Goal: Task Accomplishment & Management: Manage account settings

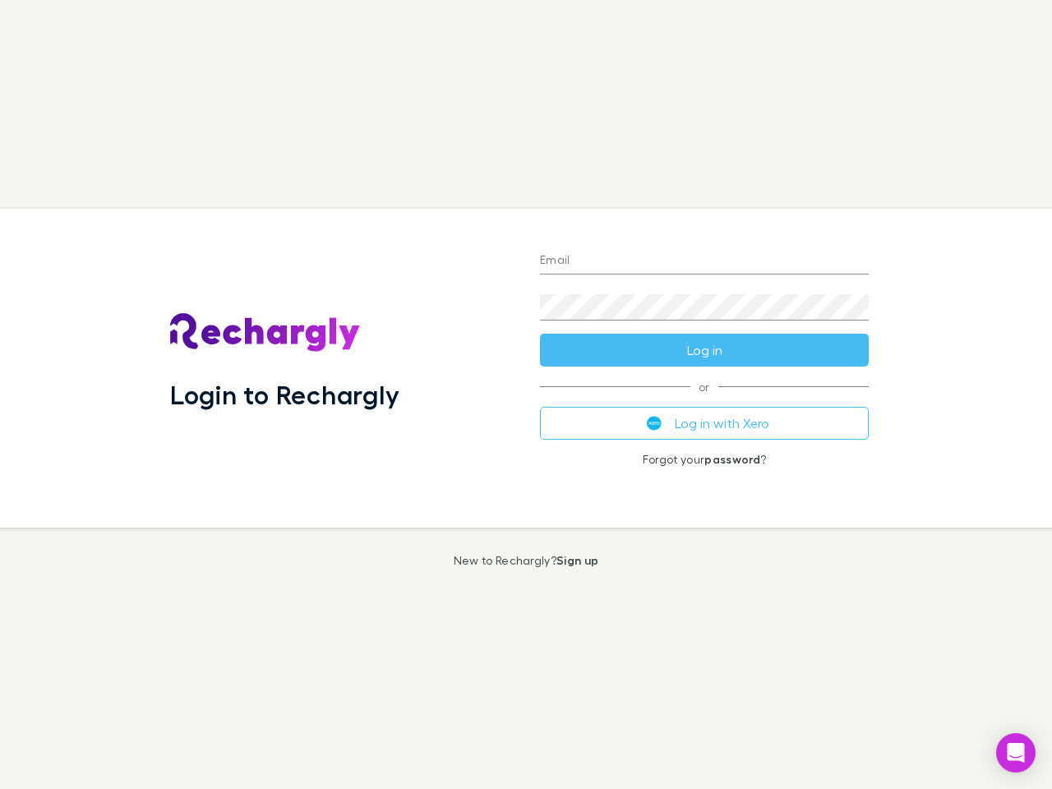
click at [526, 394] on div "Login to Rechargly" at bounding box center [342, 368] width 370 height 319
click at [704, 261] on input "Email" at bounding box center [704, 261] width 329 height 26
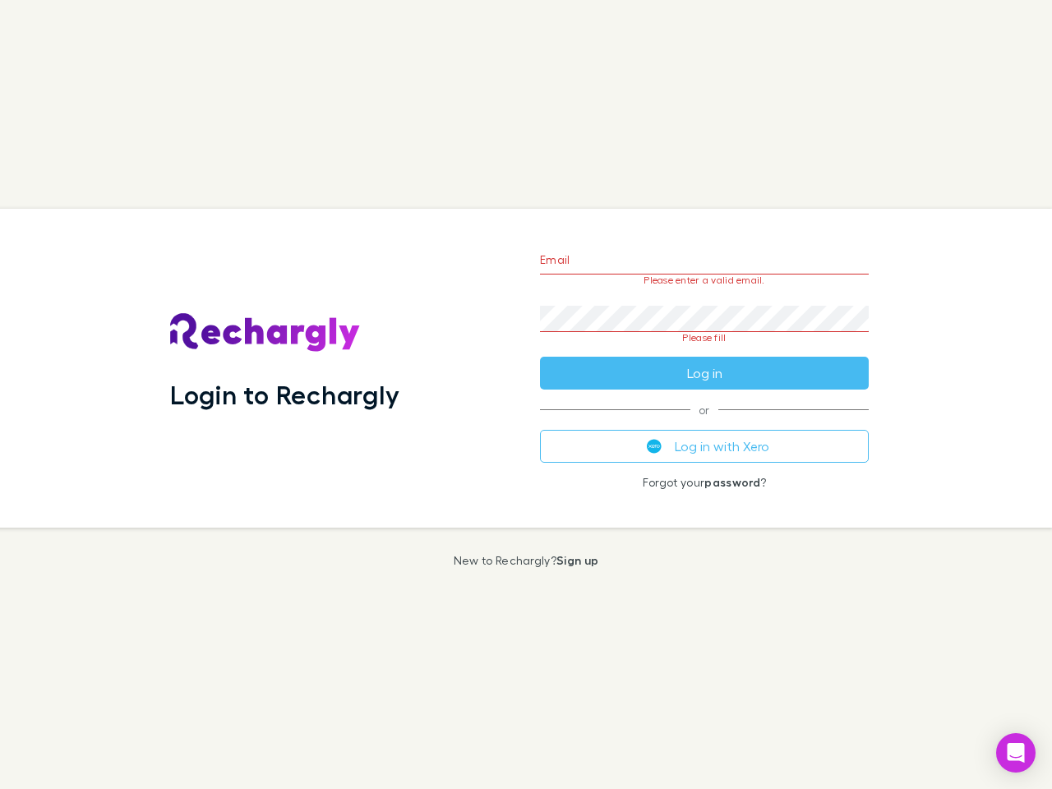
click at [704, 350] on form "Email Please enter a valid email. Password Please fill Log in" at bounding box center [704, 312] width 329 height 154
click at [704, 423] on div "Email Please enter a valid email. Password Please fill Log in or Log in with Xe…" at bounding box center [704, 368] width 355 height 319
click at [1016, 753] on icon "Open Intercom Messenger" at bounding box center [1015, 753] width 17 height 20
